Goal: Information Seeking & Learning: Learn about a topic

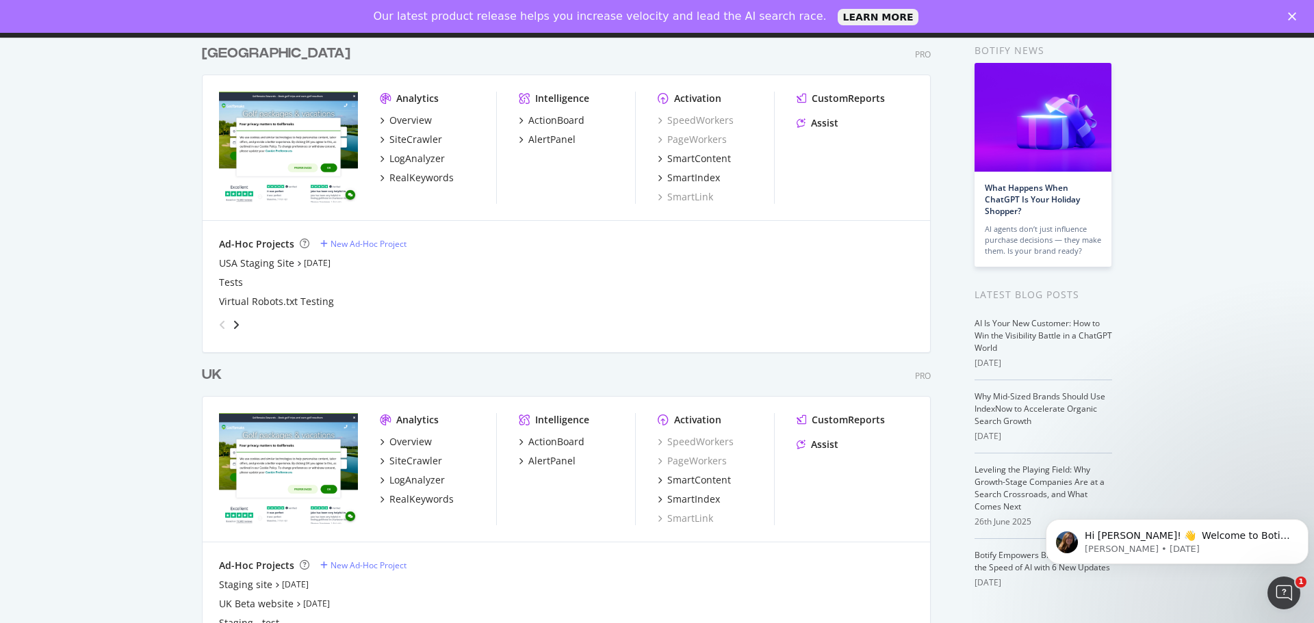
scroll to position [128, 0]
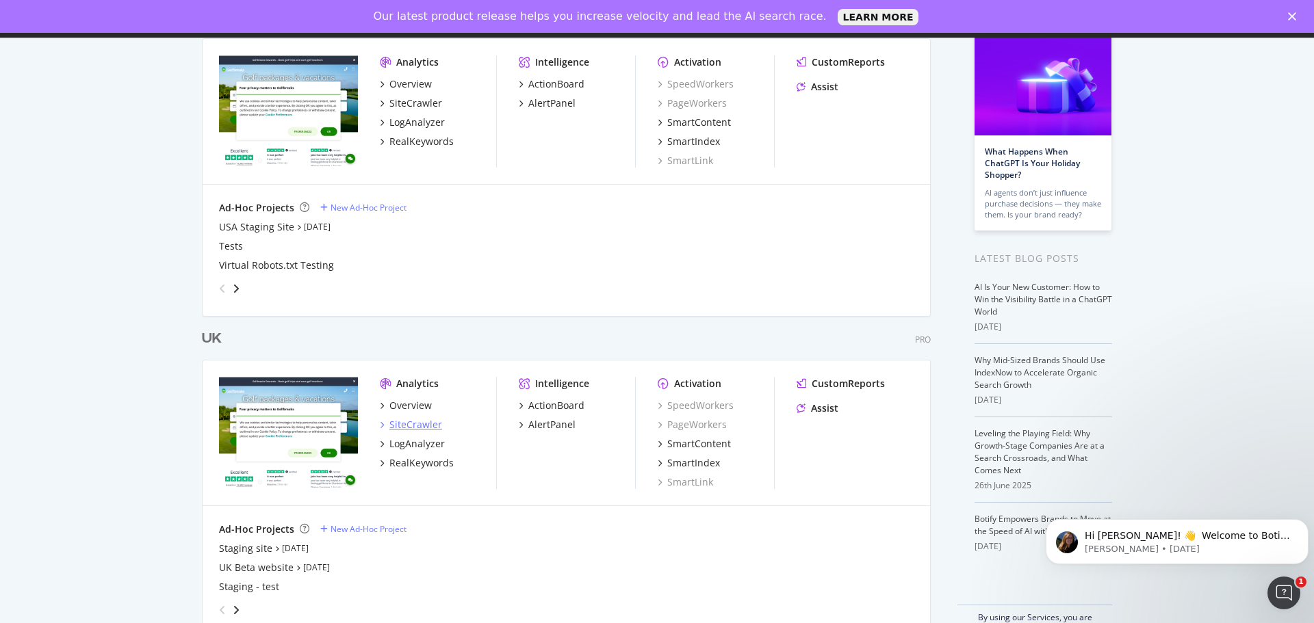
click at [407, 422] on div "SiteCrawler" at bounding box center [415, 425] width 53 height 14
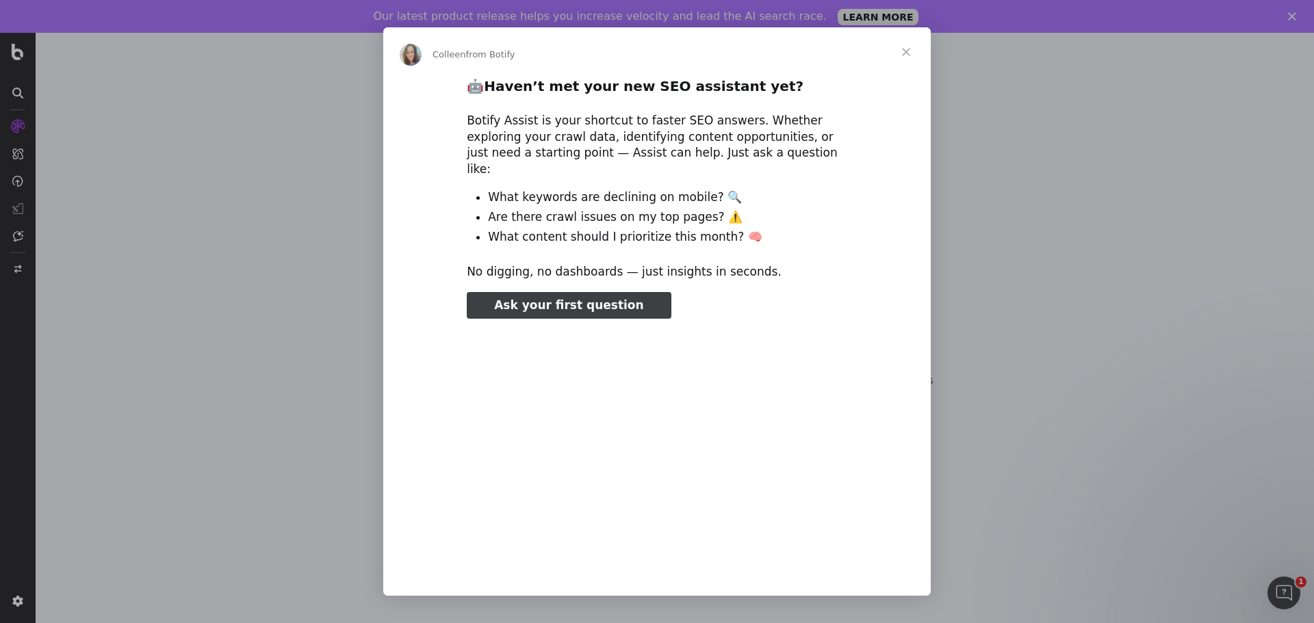
type input "52470"
click at [902, 49] on span "Close" at bounding box center [905, 51] width 49 height 49
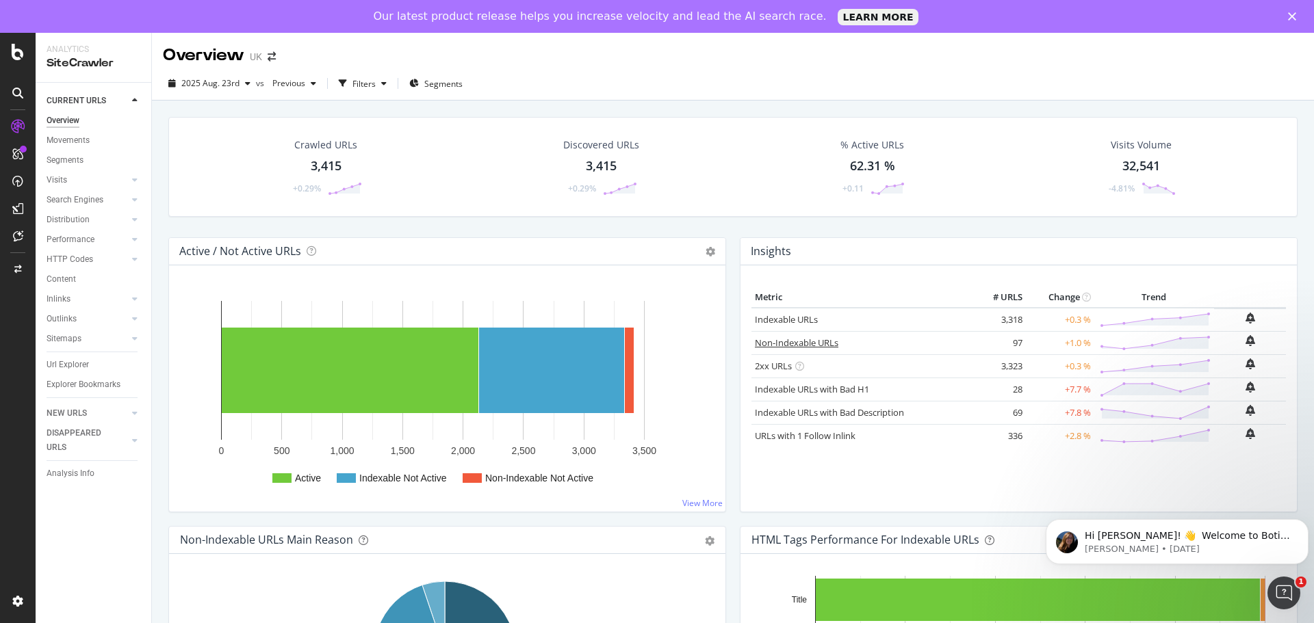
click at [817, 344] on link "Non-Indexable URLs" at bounding box center [796, 343] width 83 height 12
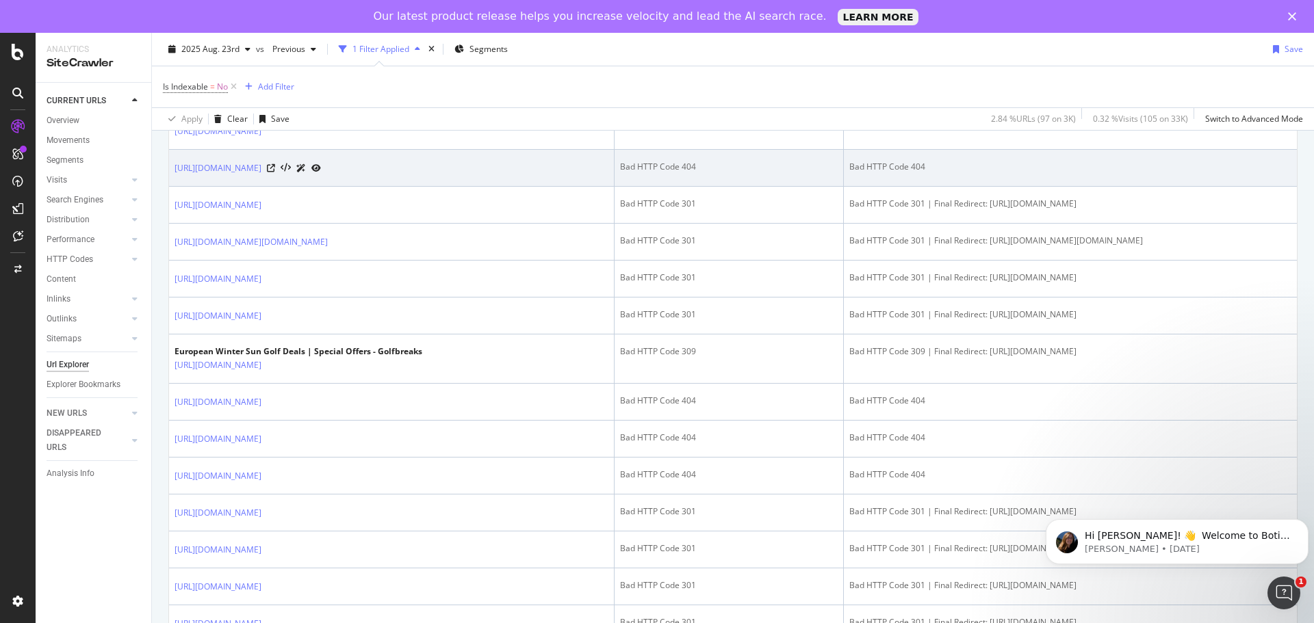
scroll to position [958, 0]
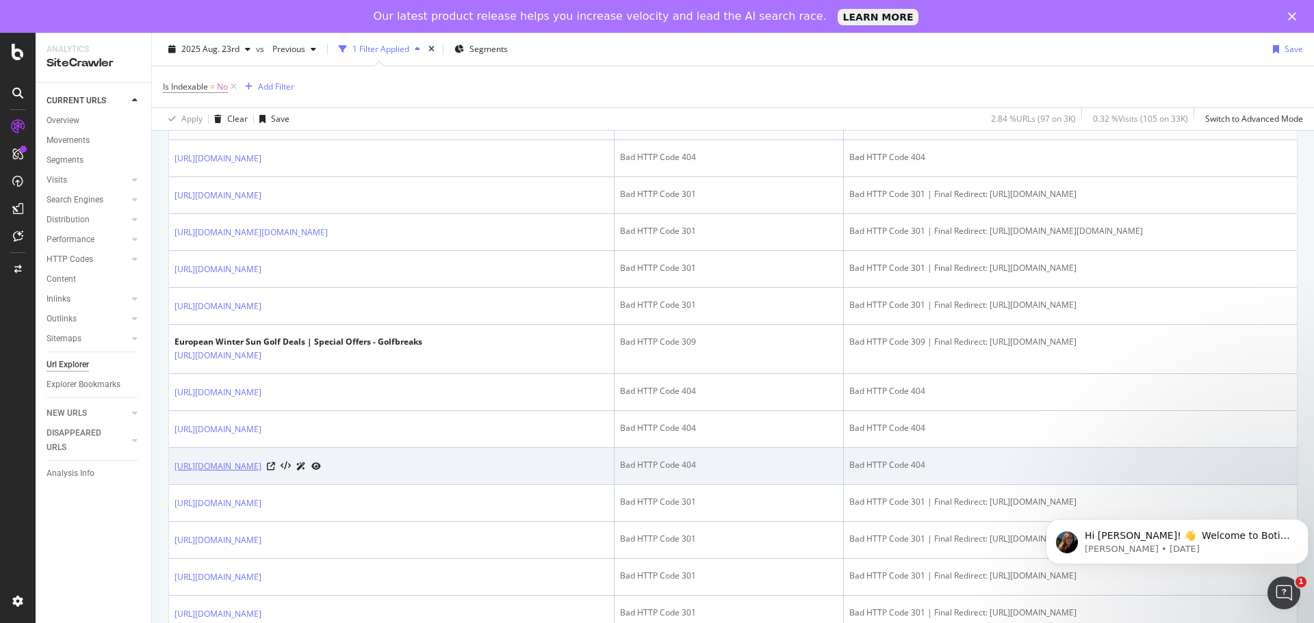
click at [261, 474] on link "[URL][DOMAIN_NAME]" at bounding box center [218, 467] width 87 height 14
